Goal: Task Accomplishment & Management: Manage account settings

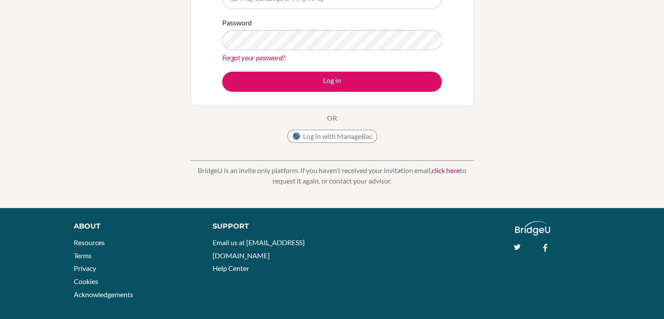
scroll to position [147, 0]
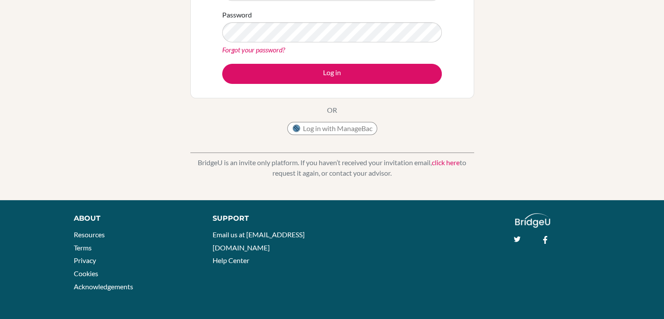
click at [440, 163] on link "click here" at bounding box center [446, 162] width 28 height 8
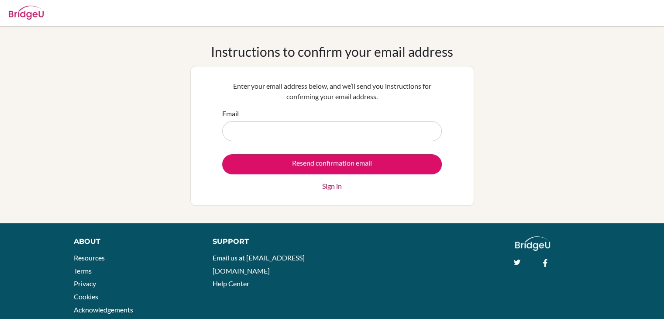
click at [375, 129] on input "Email" at bounding box center [332, 131] width 220 height 20
type input "irmuunbabb02@gmail.com"
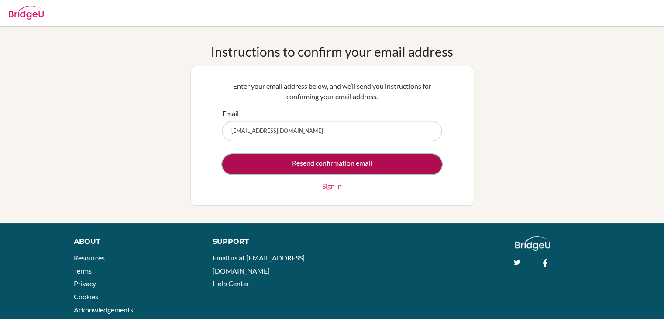
click at [321, 161] on input "Resend confirmation email" at bounding box center [332, 164] width 220 height 20
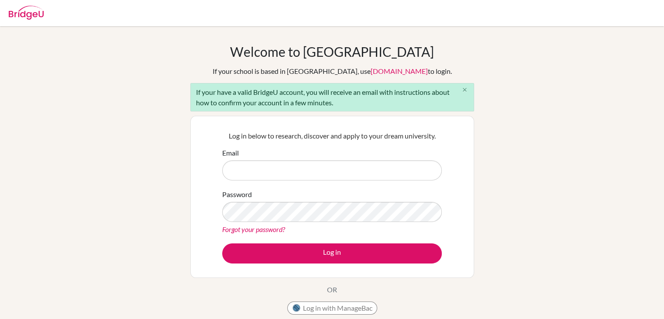
click at [463, 87] on icon "close" at bounding box center [465, 90] width 7 height 7
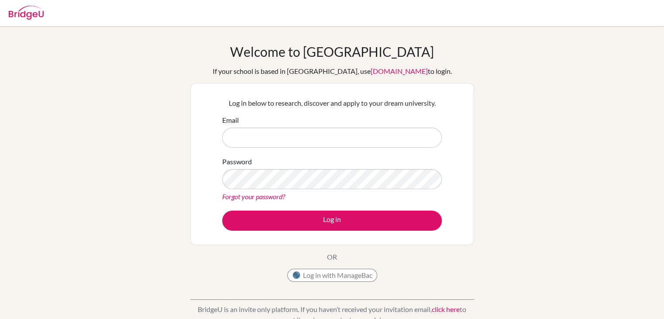
click at [17, 12] on img at bounding box center [26, 13] width 35 height 14
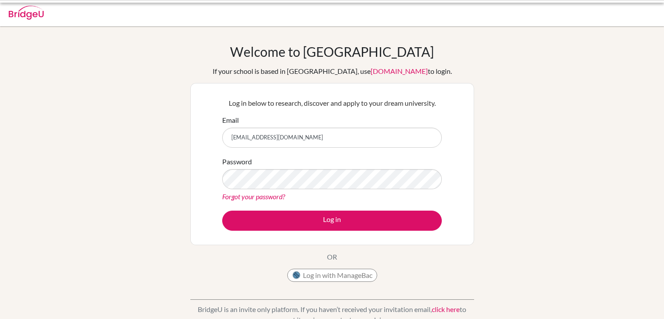
scroll to position [61, 0]
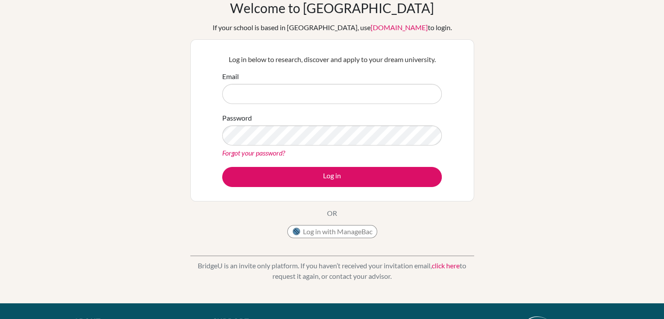
scroll to position [45, 0]
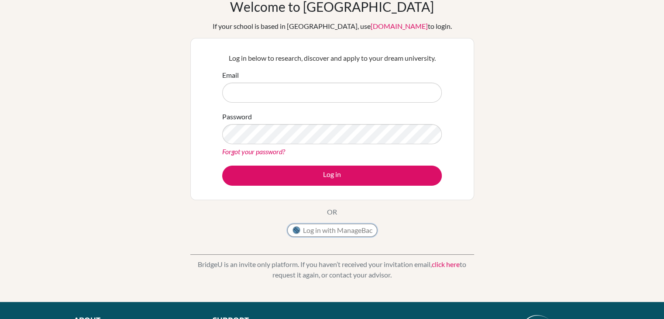
click at [330, 228] on button "Log in with ManageBac" at bounding box center [332, 230] width 90 height 13
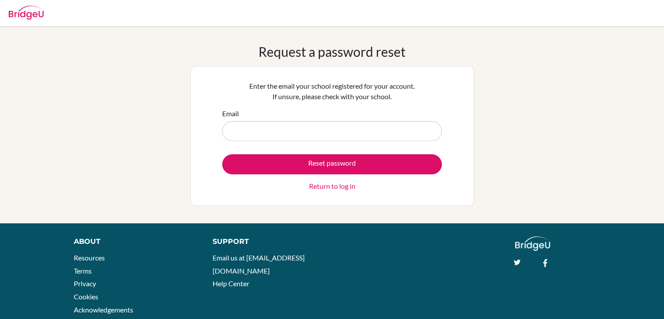
type input "irmuunbabb02@gmail.com"
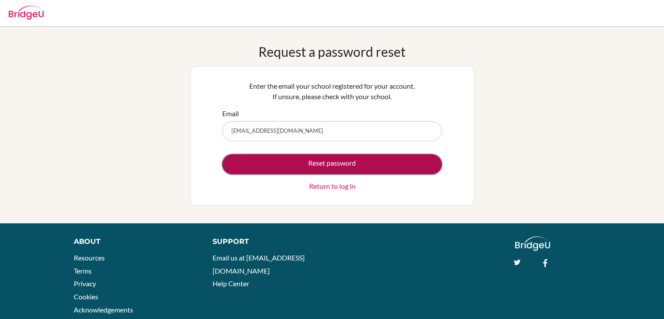
click at [294, 154] on button "Reset password" at bounding box center [332, 164] width 220 height 20
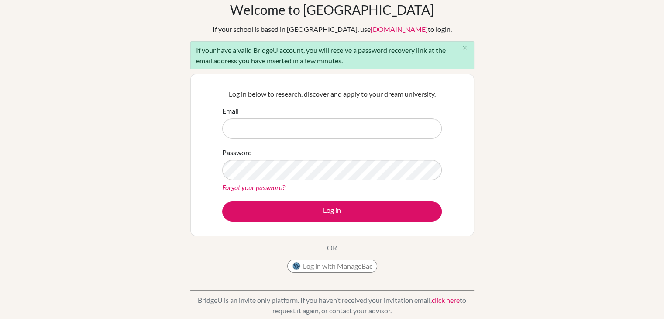
scroll to position [40, 0]
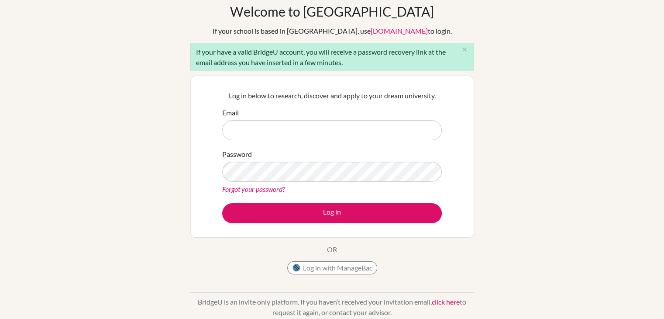
click at [297, 127] on input "Email" at bounding box center [332, 130] width 220 height 20
click at [267, 191] on link "Forgot your password?" at bounding box center [253, 189] width 63 height 8
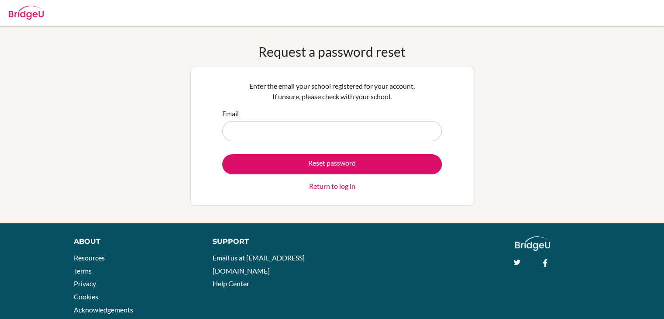
click at [299, 128] on input "Email" at bounding box center [332, 131] width 220 height 20
type input "[EMAIL_ADDRESS][DOMAIN_NAME]"
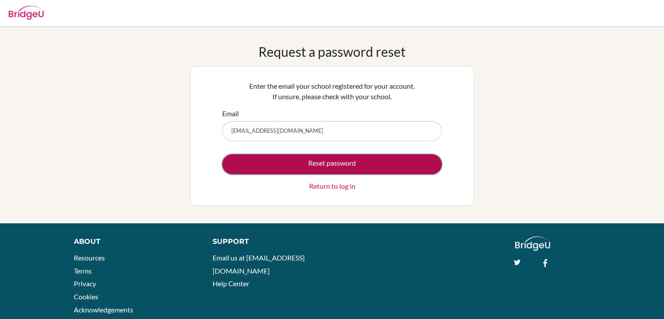
click at [308, 159] on button "Reset password" at bounding box center [332, 164] width 220 height 20
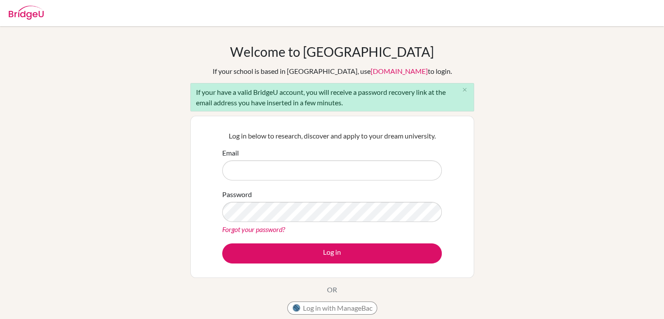
drag, startPoint x: 0, startPoint y: 0, endPoint x: 308, endPoint y: 159, distance: 346.8
click at [308, 160] on input "Email" at bounding box center [332, 170] width 220 height 20
type input "[EMAIL_ADDRESS][DOMAIN_NAME]"
click at [222, 243] on button "Log in" at bounding box center [332, 253] width 220 height 20
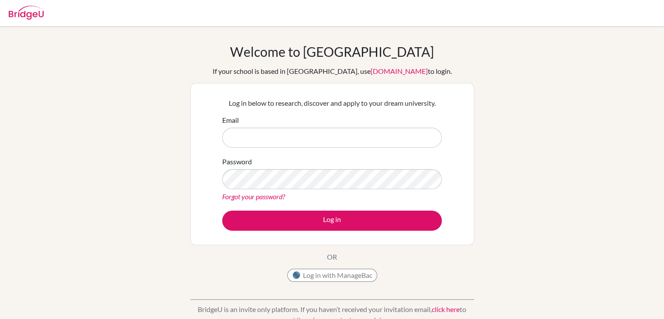
click at [340, 133] on input "Email" at bounding box center [332, 138] width 220 height 20
type input "[EMAIL_ADDRESS][DOMAIN_NAME]"
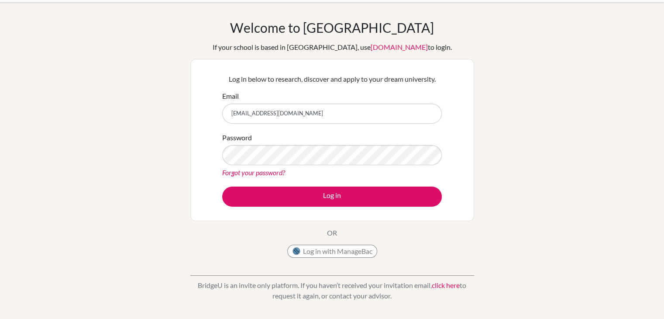
scroll to position [24, 0]
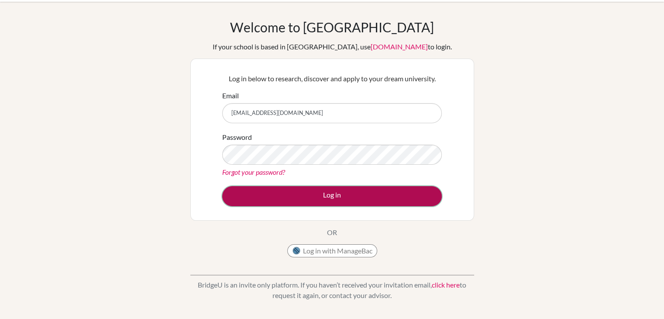
click at [336, 191] on button "Log in" at bounding box center [332, 196] width 220 height 20
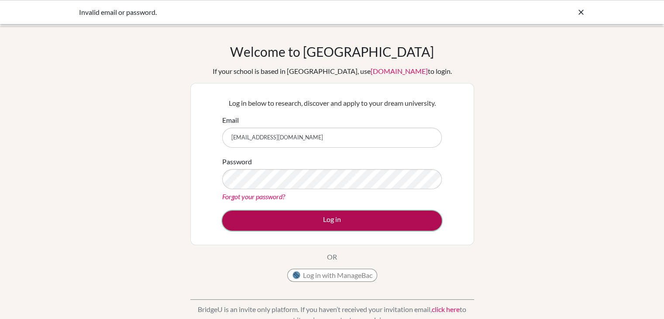
click at [290, 221] on button "Log in" at bounding box center [332, 221] width 220 height 20
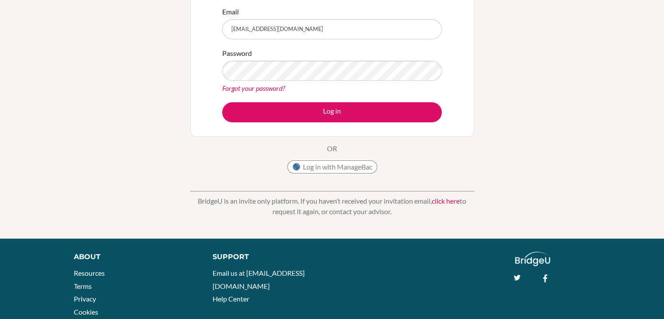
scroll to position [136, 0]
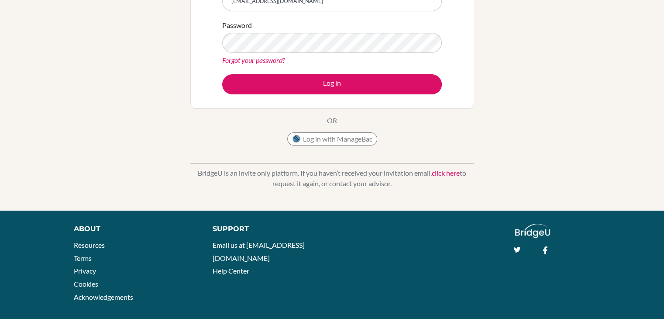
click at [446, 176] on link "click here" at bounding box center [446, 173] width 28 height 8
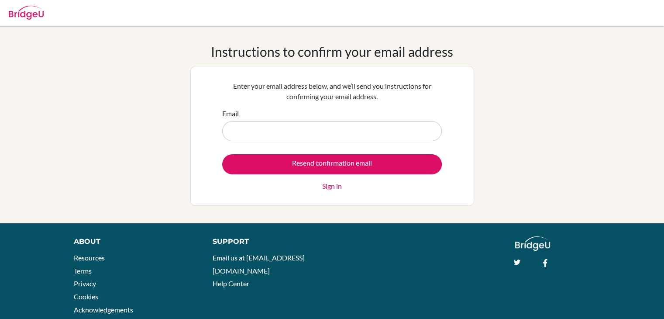
click at [380, 125] on input "Email" at bounding box center [332, 131] width 220 height 20
type input "[EMAIL_ADDRESS][DOMAIN_NAME]"
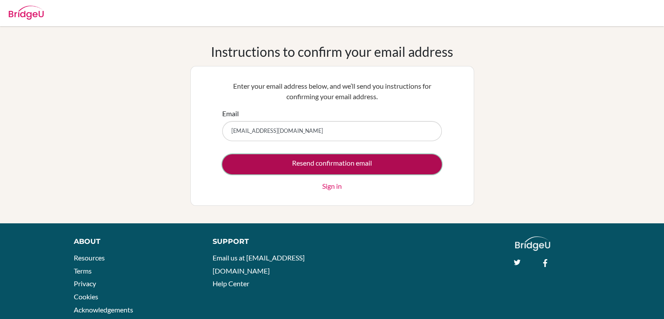
click at [346, 165] on input "Resend confirmation email" at bounding box center [332, 164] width 220 height 20
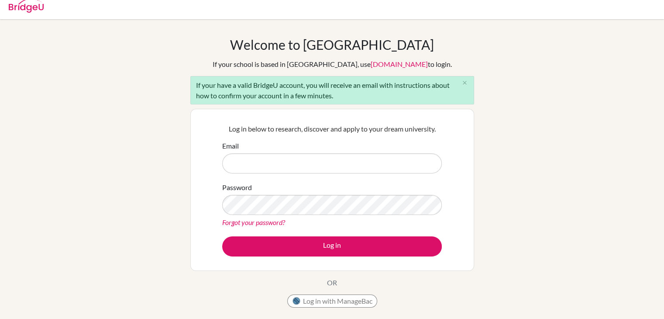
scroll to position [8, 0]
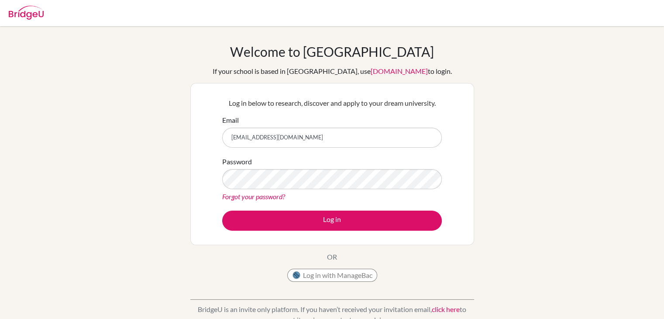
type input "[EMAIL_ADDRESS][DOMAIN_NAME]"
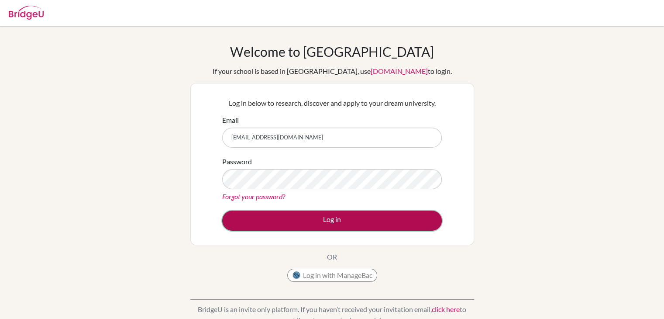
click at [312, 218] on button "Log in" at bounding box center [332, 221] width 220 height 20
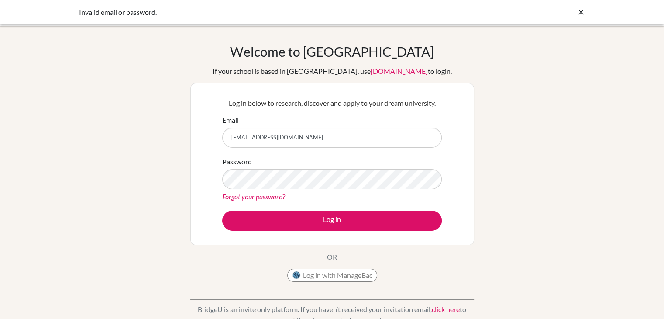
click at [253, 197] on link "Forgot your password?" at bounding box center [253, 196] width 63 height 8
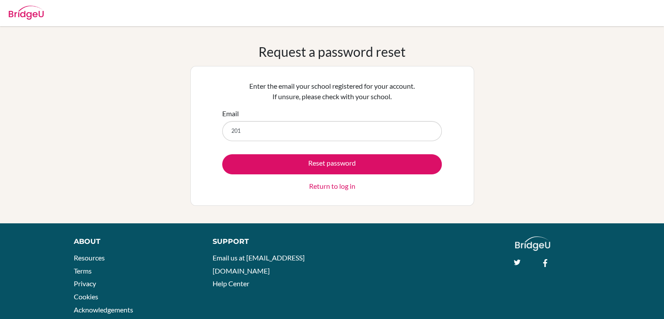
type input "[EMAIL_ADDRESS][DOMAIN_NAME]"
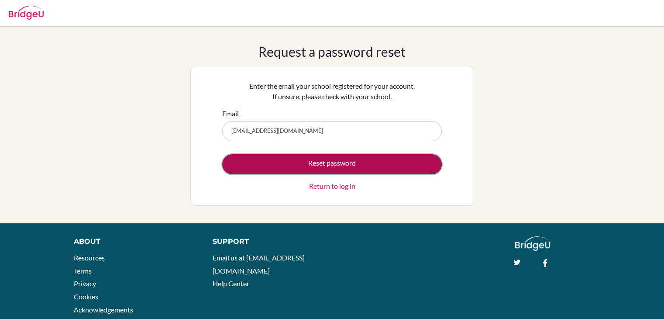
click at [326, 164] on button "Reset password" at bounding box center [332, 164] width 220 height 20
